Goal: Communication & Community: Answer question/provide support

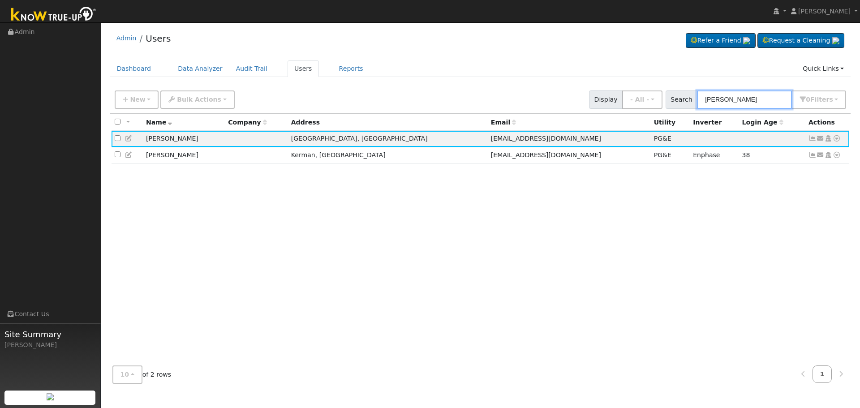
click at [764, 108] on input "[PERSON_NAME]" at bounding box center [744, 99] width 95 height 18
drag, startPoint x: 763, startPoint y: 102, endPoint x: 395, endPoint y: 100, distance: 367.7
click at [423, 100] on div "New Add User Quick Add Quick Connect Quick Convert Lead Bulk Actions Send Email…" at bounding box center [480, 97] width 735 height 21
paste input "[PERSON_NAME]"
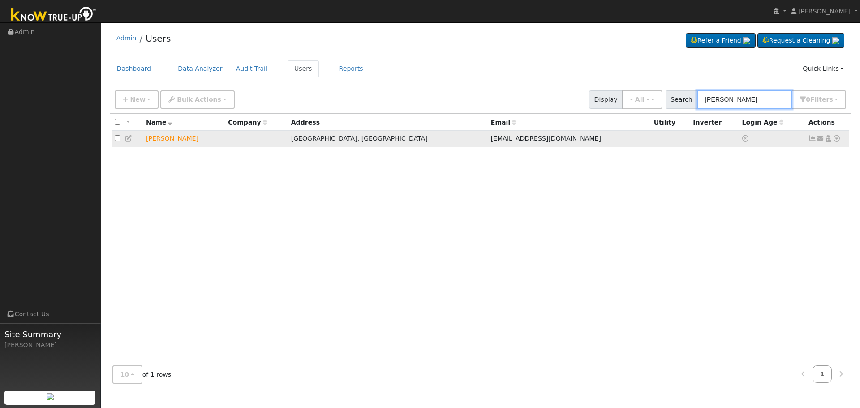
type input "[PERSON_NAME]"
click at [820, 140] on icon at bounding box center [820, 138] width 8 height 6
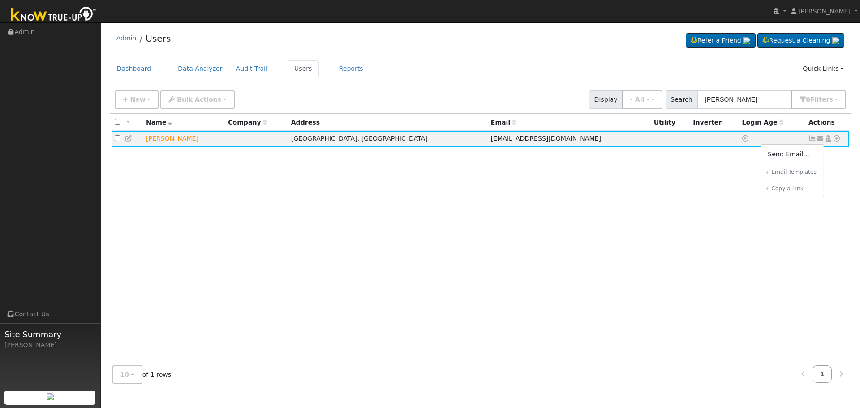
click at [773, 156] on link "Send Email..." at bounding box center [792, 154] width 62 height 13
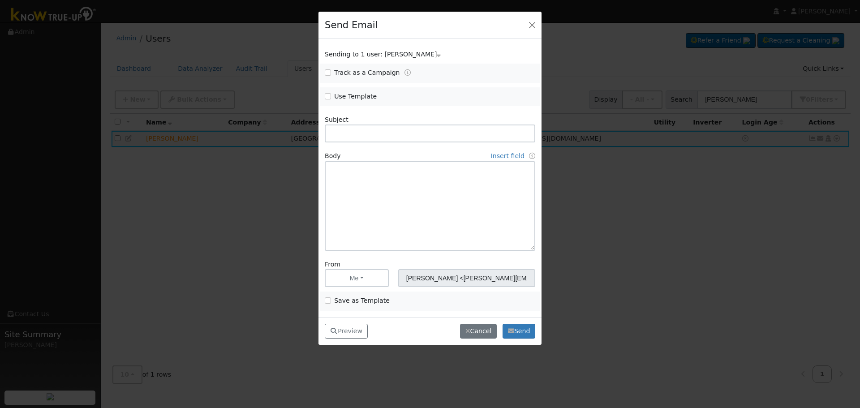
click at [326, 92] on span "Use Template" at bounding box center [375, 96] width 100 height 9
click at [330, 96] on input "Use Template" at bounding box center [328, 96] width 6 height 6
checkbox input "true"
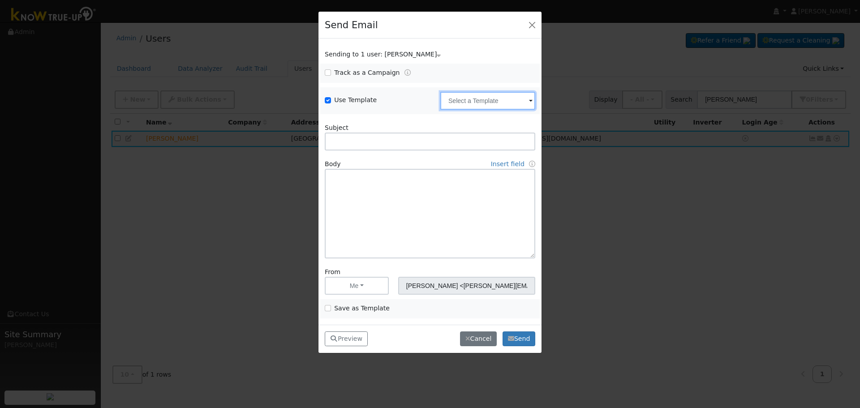
click at [494, 99] on input "text" at bounding box center [487, 101] width 95 height 18
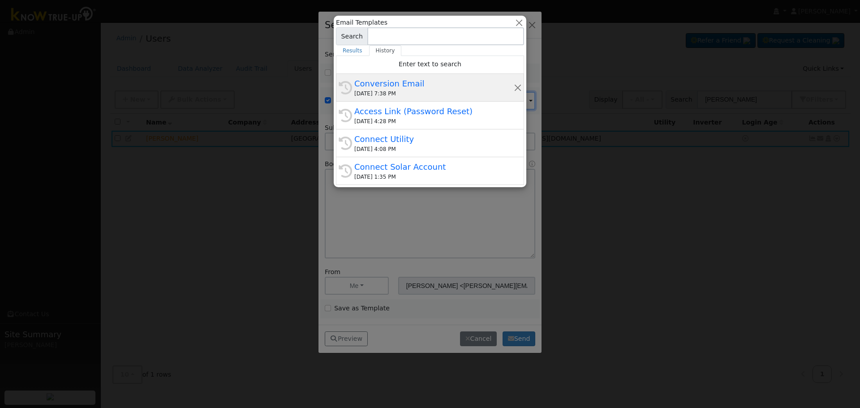
click at [386, 88] on div "Conversion Email" at bounding box center [433, 83] width 159 height 12
type input "Conversion Email"
type input "Connect Your Utility Account"
type textarea "Dear {user_fname}, The first step is to connect your electric utility account. …"
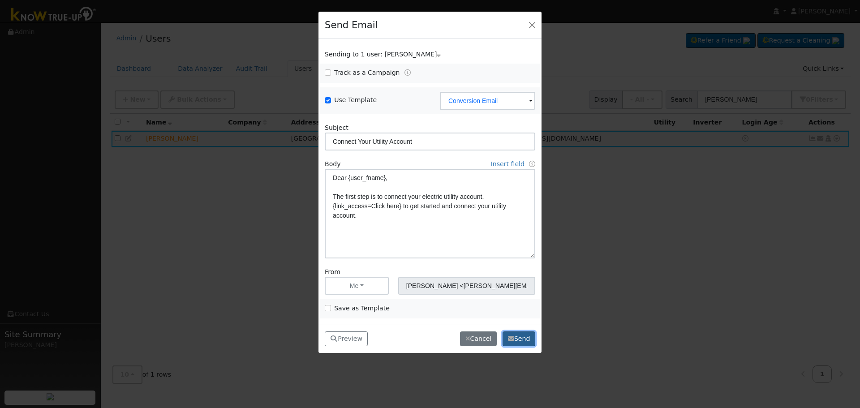
click at [510, 341] on icon "button" at bounding box center [511, 338] width 6 height 6
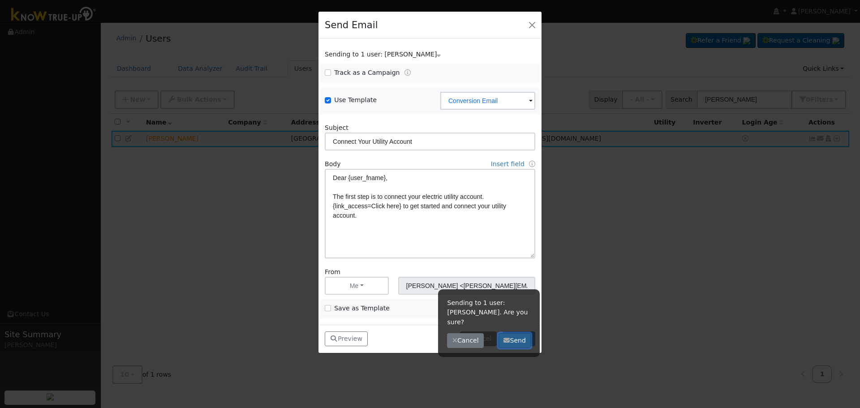
click at [513, 333] on button "Send" at bounding box center [514, 340] width 33 height 15
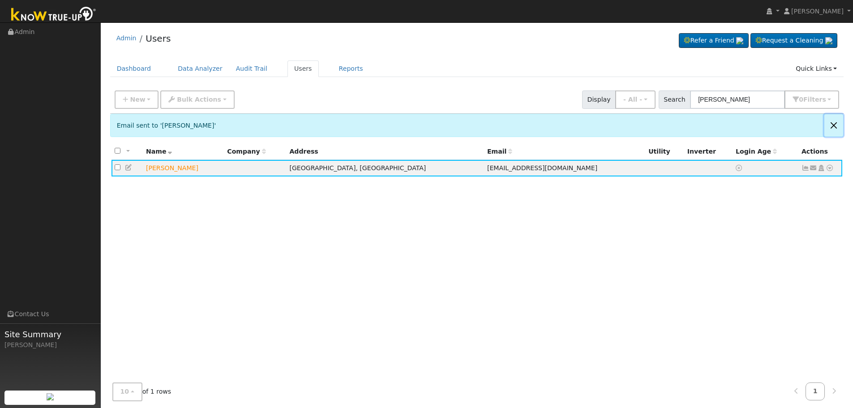
click at [835, 124] on button "Close" at bounding box center [833, 125] width 19 height 22
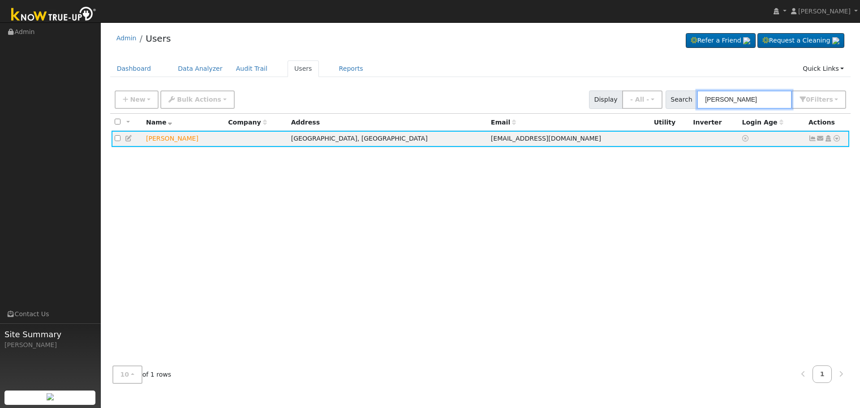
drag, startPoint x: 682, startPoint y: 106, endPoint x: 343, endPoint y: 116, distance: 339.2
click at [484, 112] on div "New Add User Quick Add Quick Connect Quick Convert Lead Bulk Actions Send Email…" at bounding box center [480, 99] width 741 height 27
